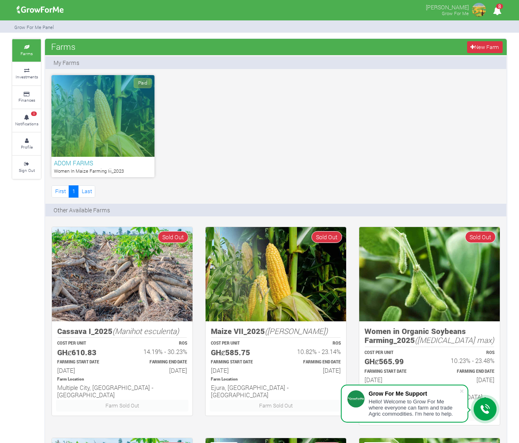
click at [33, 116] on link "8 Notifications" at bounding box center [26, 120] width 29 height 22
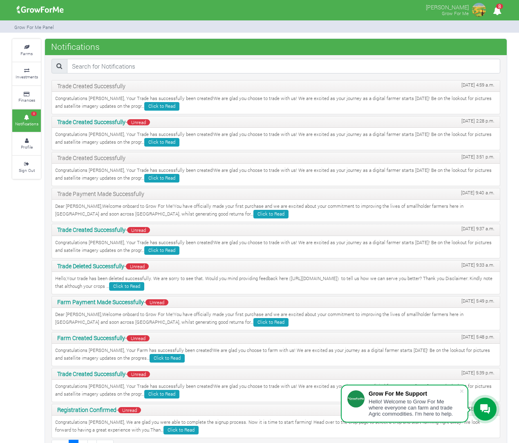
click at [32, 94] on link "Finances" at bounding box center [26, 97] width 29 height 22
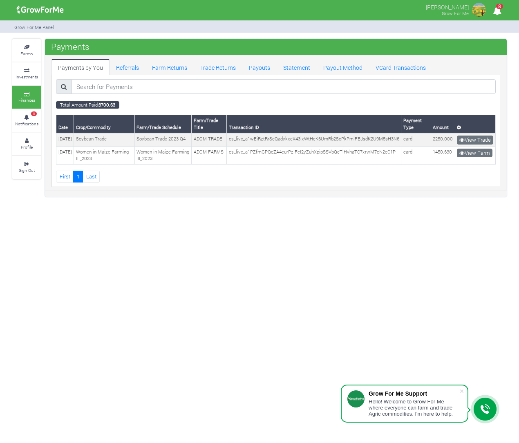
click at [477, 13] on img at bounding box center [478, 10] width 16 height 16
click at [476, 11] on img at bounding box center [478, 10] width 16 height 16
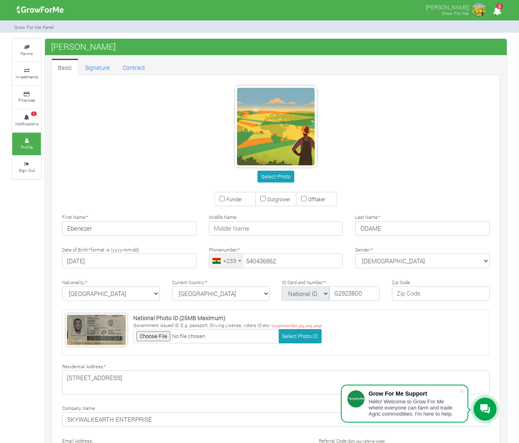
type input "54 043 6862"
click at [32, 167] on small "Sign Out" at bounding box center [27, 170] width 16 height 6
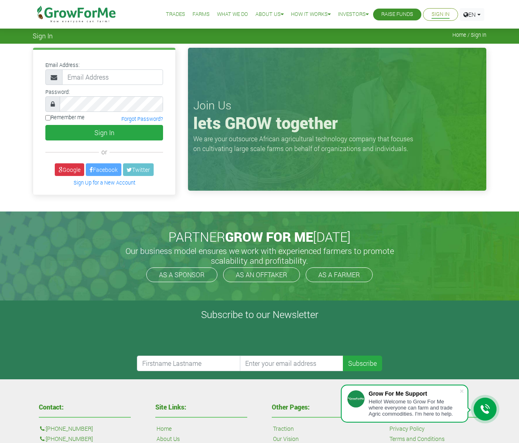
click at [463, 257] on div "PARTNER GROW FOR ME [DATE] Our business model ensures we work with experienced …" at bounding box center [260, 256] width 466 height 89
